Goal: Transaction & Acquisition: Purchase product/service

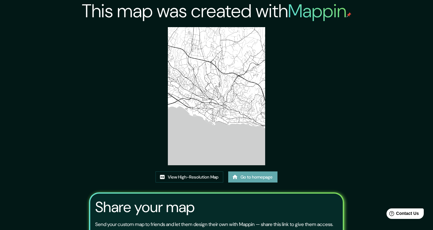
click at [241, 177] on link "Go to homepage" at bounding box center [252, 176] width 49 height 11
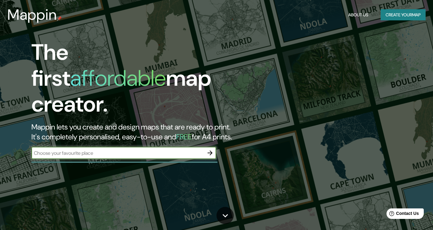
click at [128, 149] on input "text" at bounding box center [117, 152] width 172 height 7
type input "c"
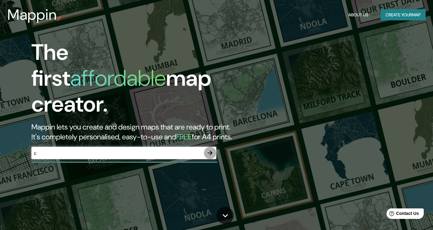
click at [212, 149] on icon "button" at bounding box center [209, 152] width 7 height 7
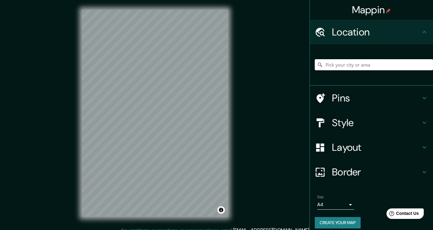
click at [330, 66] on input "Pick your city or area" at bounding box center [374, 64] width 118 height 11
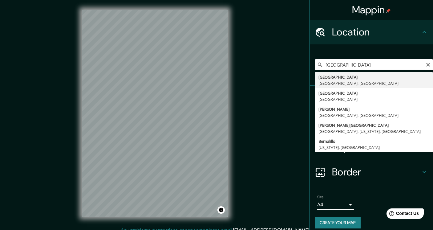
type input "Bern, Bern, Switzerland"
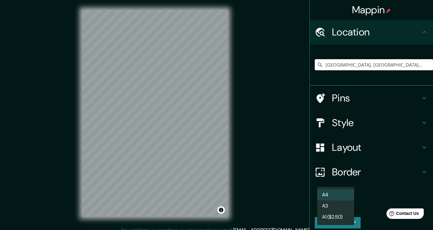
click at [329, 205] on body "Mappin Location Bern, Bern, Switzerland Pins Style Layout Border Choose a borde…" at bounding box center [216, 115] width 433 height 230
click at [325, 205] on li "A3" at bounding box center [335, 205] width 37 height 11
type input "a4"
click at [333, 222] on button "Create your map" at bounding box center [338, 222] width 46 height 11
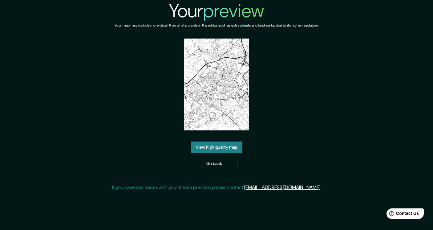
click at [215, 147] on link "View high quality map" at bounding box center [216, 146] width 51 height 11
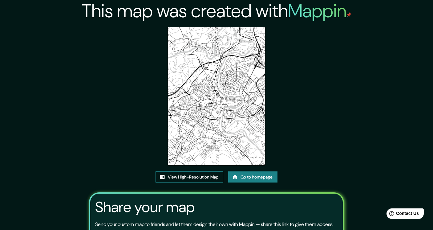
click at [193, 176] on link "View High-Resolution Map" at bounding box center [189, 176] width 68 height 11
click at [243, 176] on link "Go to homepage" at bounding box center [252, 176] width 49 height 11
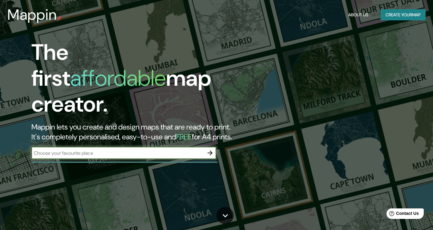
click at [101, 152] on div "​" at bounding box center [123, 152] width 185 height 12
type input "h"
click at [211, 150] on icon "button" at bounding box center [209, 152] width 5 height 5
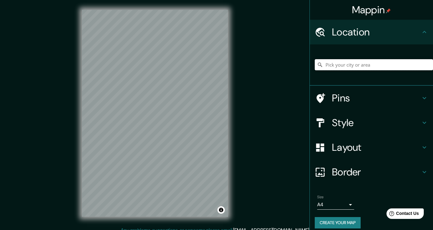
click at [329, 65] on input "Pick your city or area" at bounding box center [374, 64] width 118 height 11
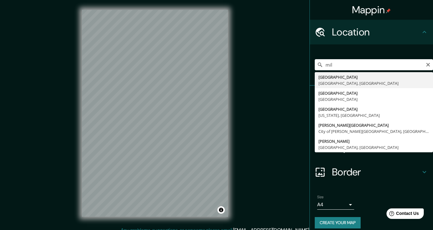
type input "[GEOGRAPHIC_DATA], [GEOGRAPHIC_DATA], [GEOGRAPHIC_DATA]"
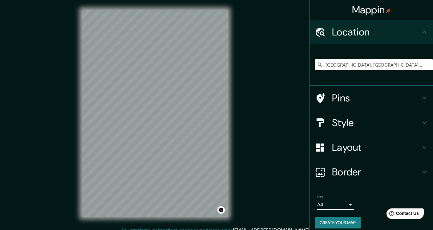
click at [323, 204] on body "Mappin Location [GEOGRAPHIC_DATA], [GEOGRAPHIC_DATA], [GEOGRAPHIC_DATA] Pins St…" at bounding box center [216, 115] width 433 height 230
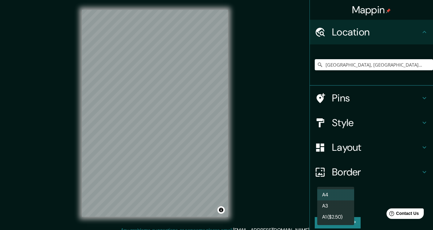
click at [325, 203] on li "A3" at bounding box center [335, 205] width 37 height 11
type input "a4"
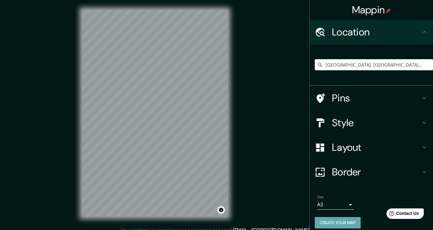
click at [340, 222] on button "Create your map" at bounding box center [338, 222] width 46 height 11
